Goal: Use online tool/utility

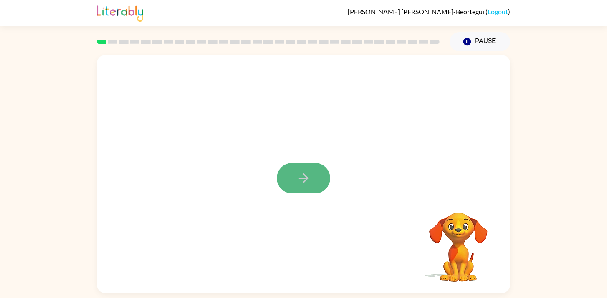
click at [307, 179] on icon "button" at bounding box center [303, 178] width 15 height 15
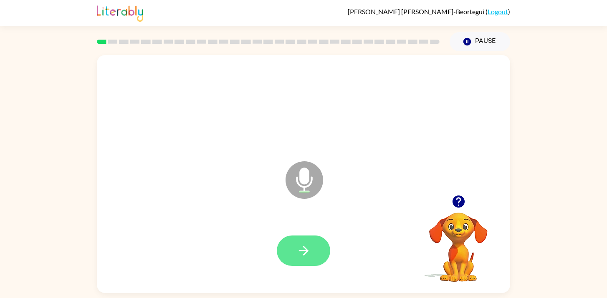
click at [296, 252] on icon "button" at bounding box center [303, 251] width 15 height 15
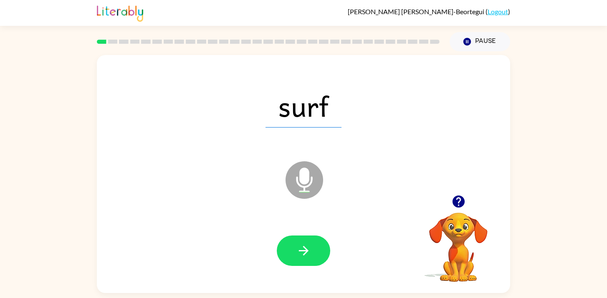
click at [296, 252] on icon "button" at bounding box center [303, 251] width 15 height 15
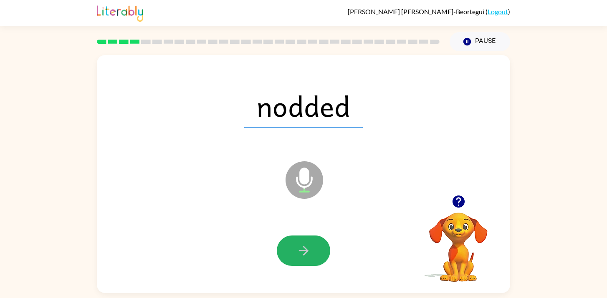
click at [296, 252] on icon "button" at bounding box center [303, 251] width 15 height 15
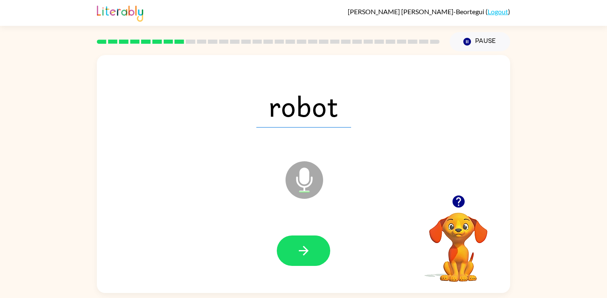
click at [296, 252] on icon "button" at bounding box center [303, 251] width 15 height 15
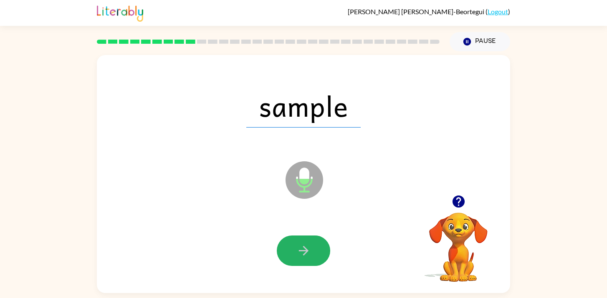
click at [296, 252] on icon "button" at bounding box center [303, 251] width 15 height 15
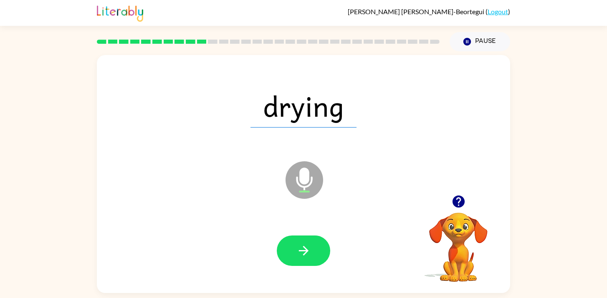
click at [296, 252] on icon "button" at bounding box center [303, 251] width 15 height 15
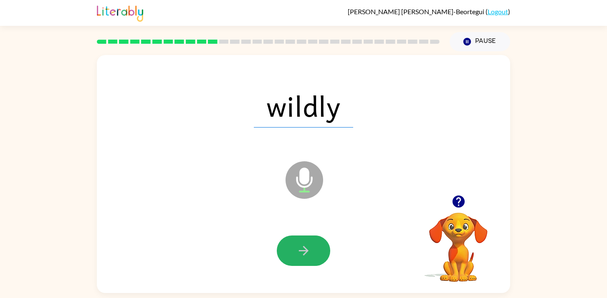
click at [296, 252] on icon "button" at bounding box center [303, 251] width 15 height 15
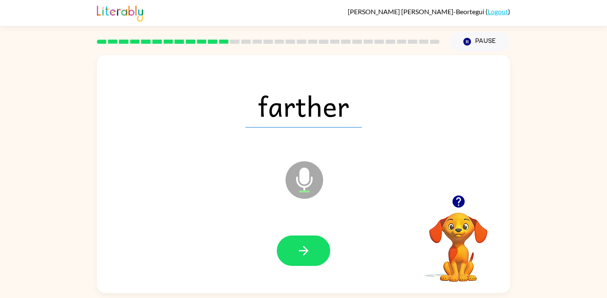
click at [296, 252] on icon "button" at bounding box center [303, 251] width 15 height 15
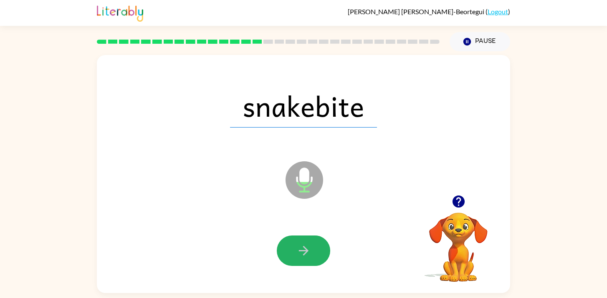
click at [296, 252] on icon "button" at bounding box center [303, 251] width 15 height 15
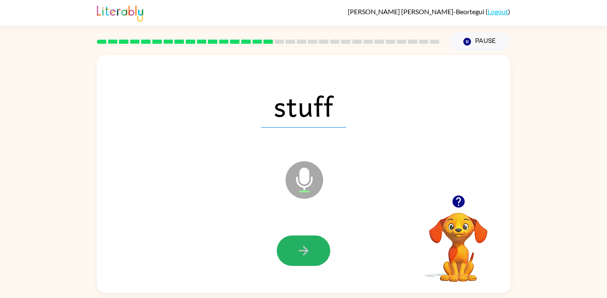
click at [296, 252] on icon "button" at bounding box center [303, 251] width 15 height 15
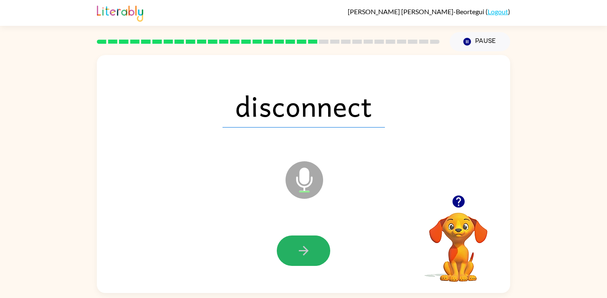
click at [296, 252] on icon "button" at bounding box center [303, 251] width 15 height 15
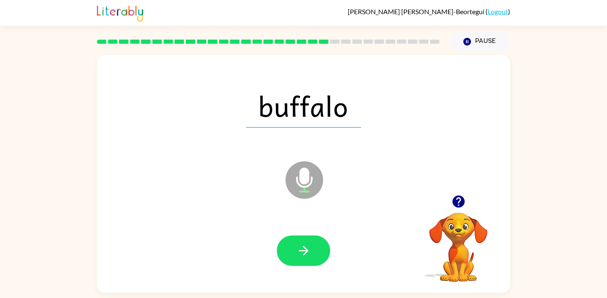
click at [296, 252] on icon "button" at bounding box center [303, 251] width 15 height 15
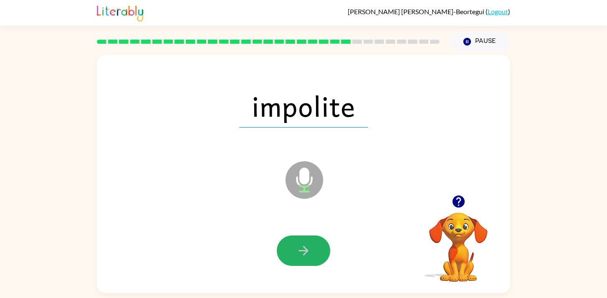
click at [296, 252] on icon "button" at bounding box center [303, 251] width 15 height 15
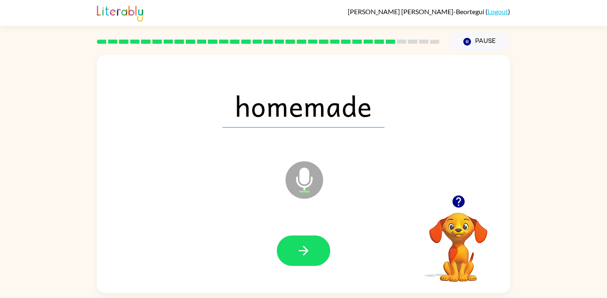
click at [296, 252] on icon "button" at bounding box center [303, 251] width 15 height 15
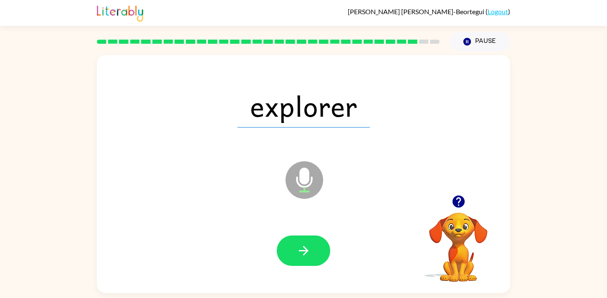
click at [296, 252] on icon "button" at bounding box center [303, 251] width 15 height 15
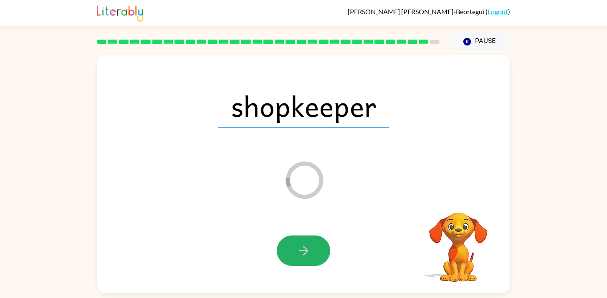
click at [296, 252] on icon "button" at bounding box center [303, 251] width 15 height 15
